Goal: Task Accomplishment & Management: Manage account settings

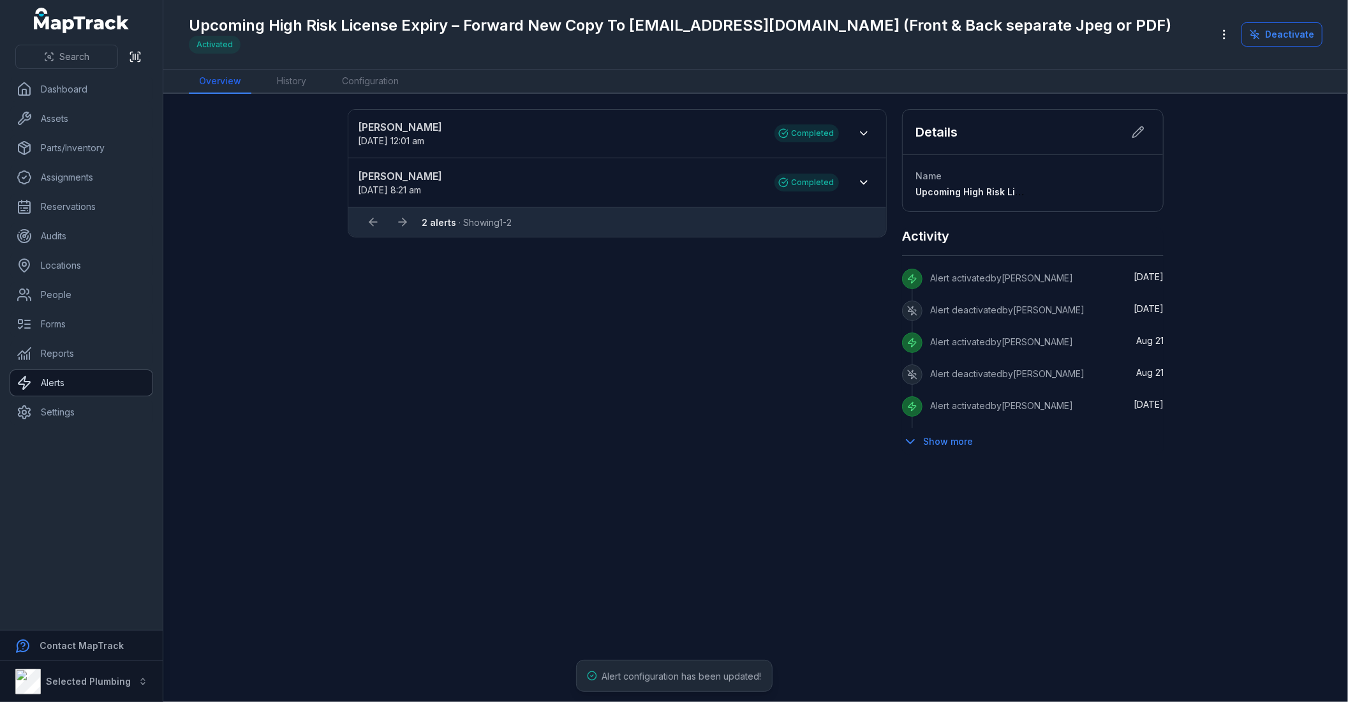
click at [54, 385] on link "Alerts" at bounding box center [81, 383] width 142 height 26
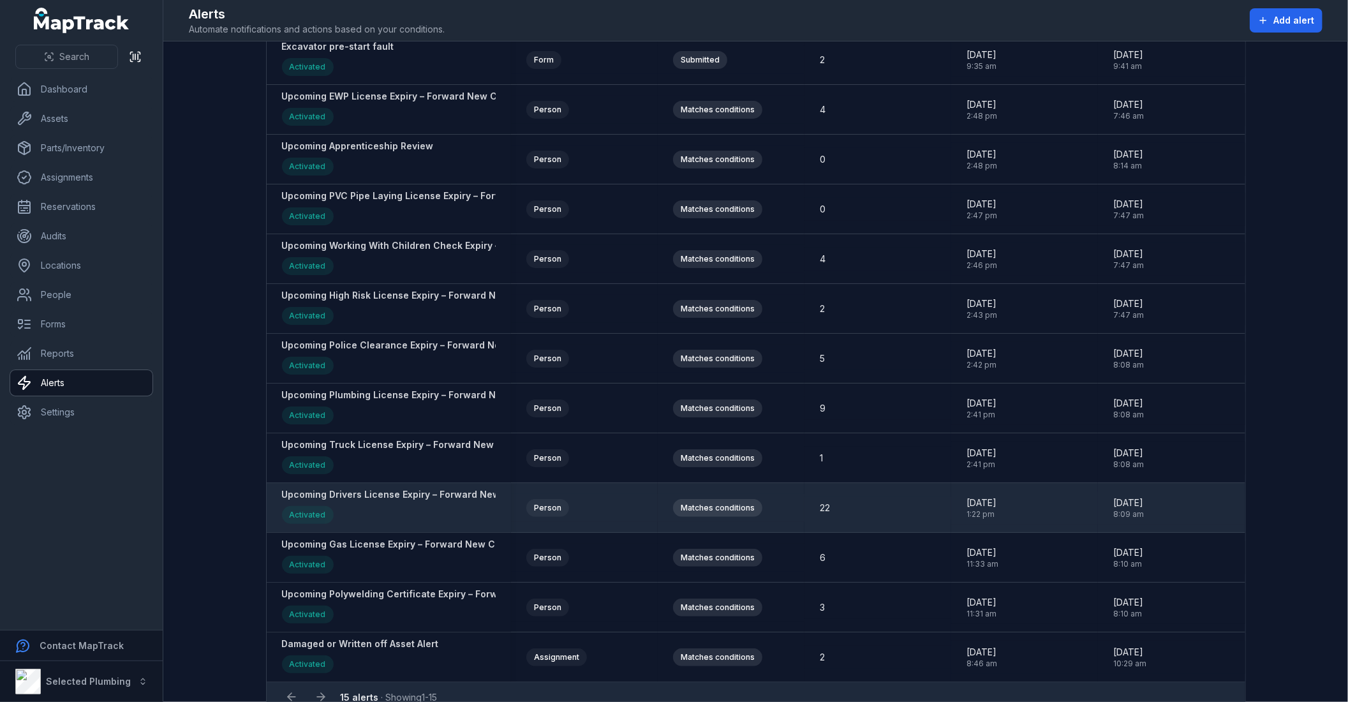
scroll to position [214, 0]
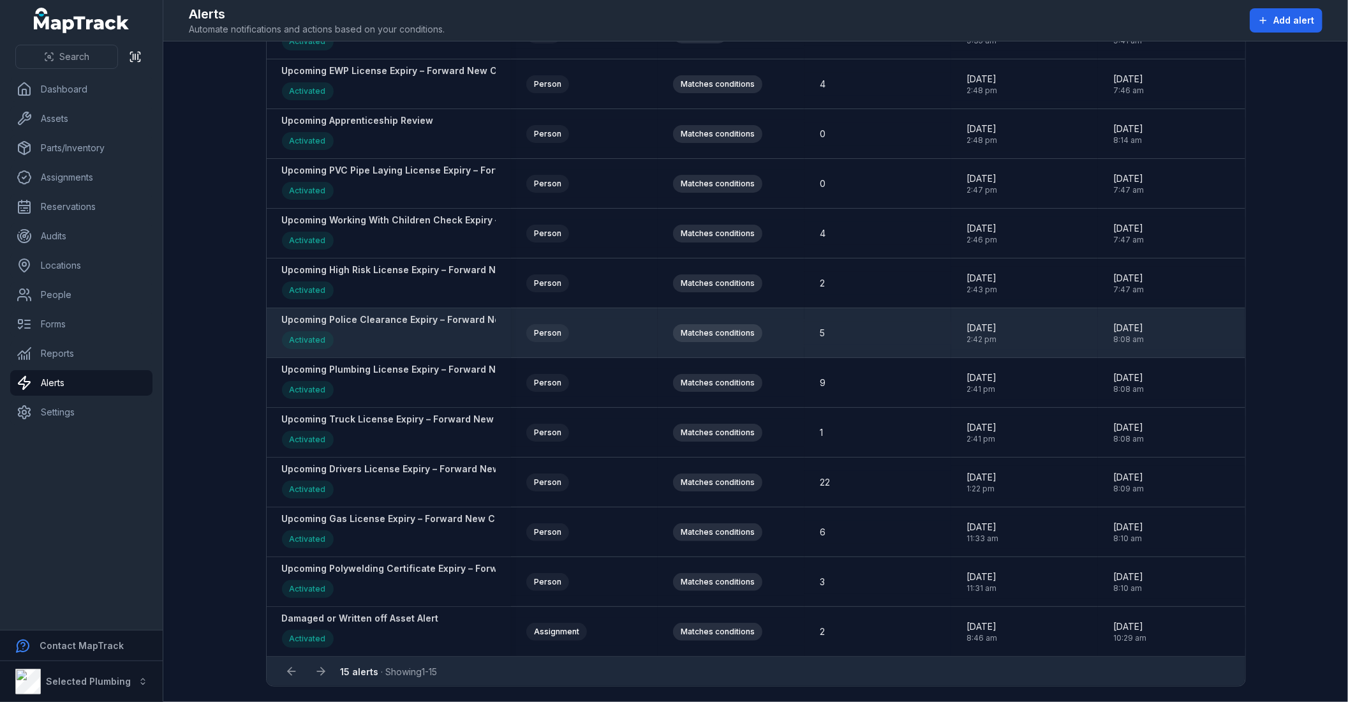
click at [427, 316] on strong "Upcoming Police Clearance Expiry – Forward New Copy To [EMAIL_ADDRESS][DOMAIN_N…" at bounding box center [577, 319] width 590 height 13
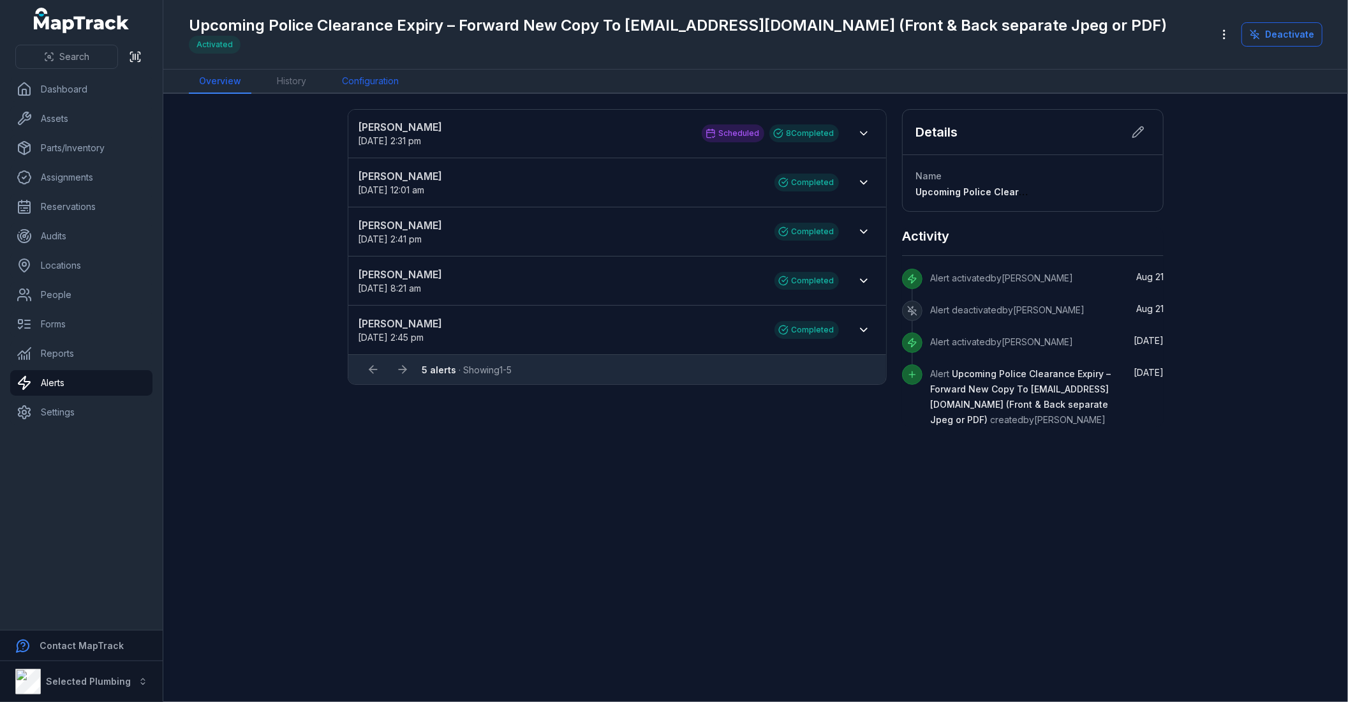
click at [358, 83] on link "Configuration" at bounding box center [370, 82] width 77 height 24
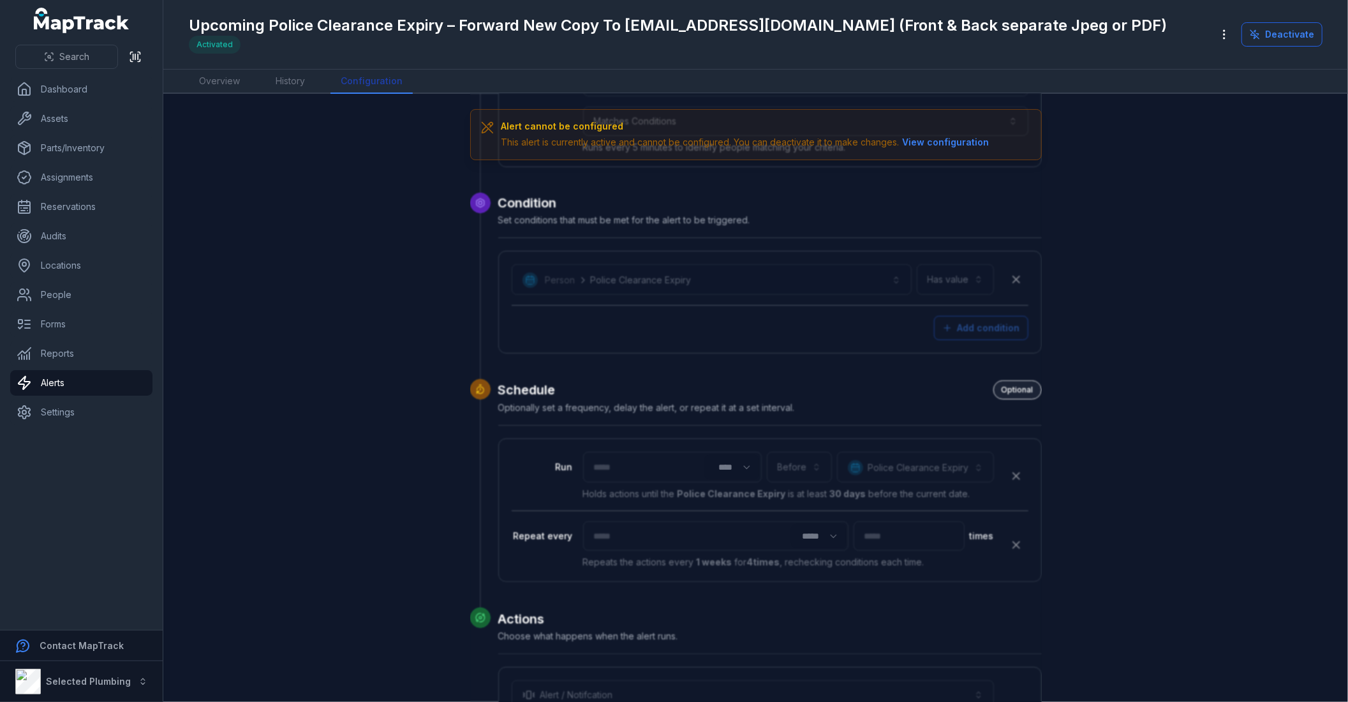
scroll to position [394, 0]
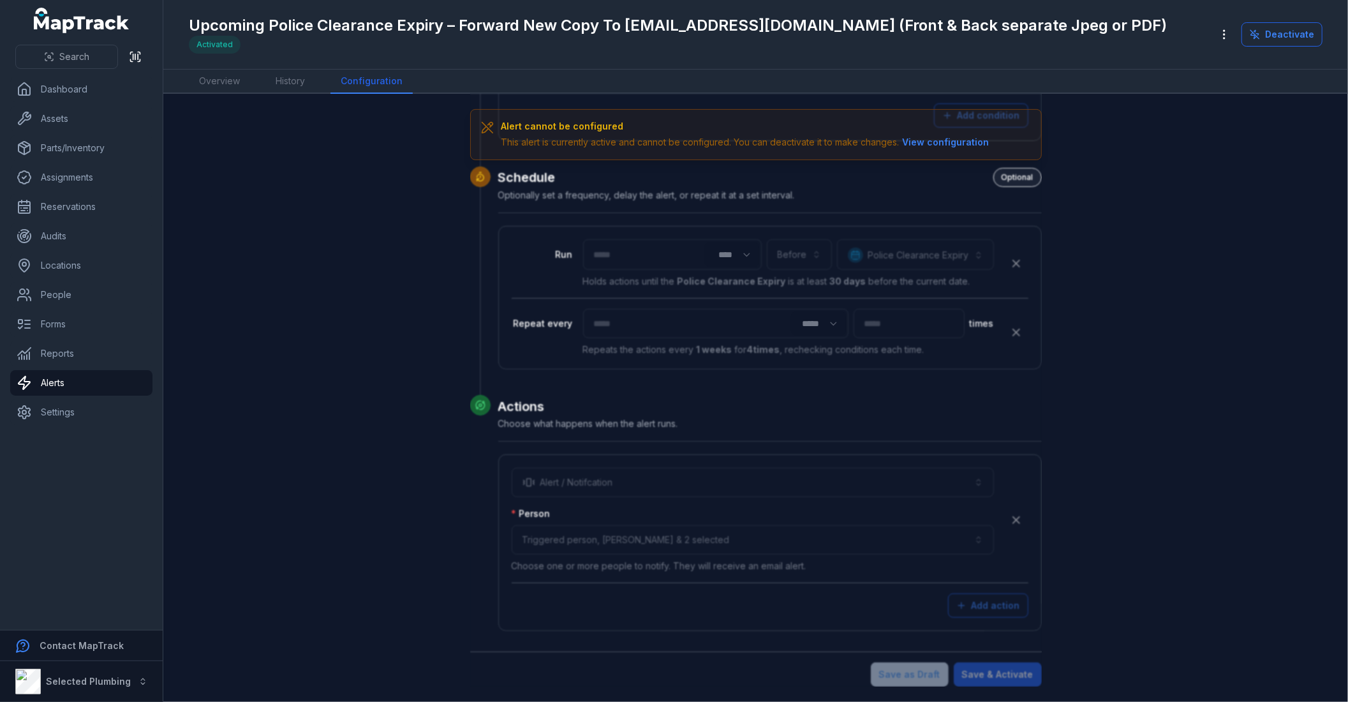
click at [1294, 10] on div "Upcoming Police Clearance Expiry – Forward New Copy To [EMAIL_ADDRESS][DOMAIN_N…" at bounding box center [756, 34] width 1134 height 59
click at [1293, 26] on button "Deactivate" at bounding box center [1281, 34] width 81 height 24
